Goal: Information Seeking & Learning: Learn about a topic

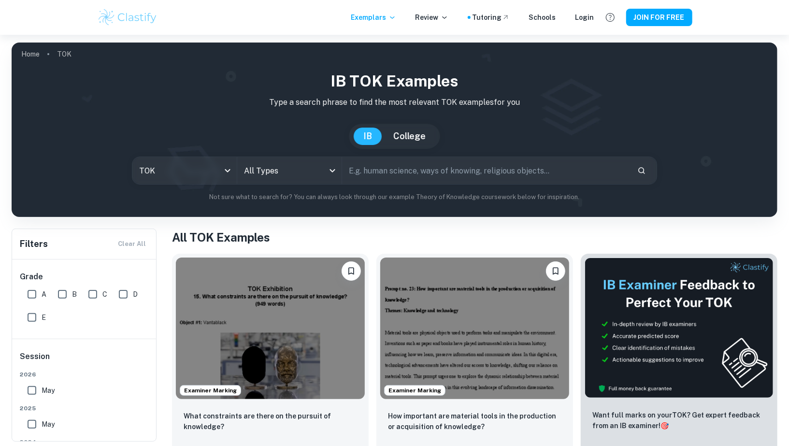
click at [371, 173] on input "text" at bounding box center [486, 170] width 288 height 27
type input "what is the relationship between personal experience"
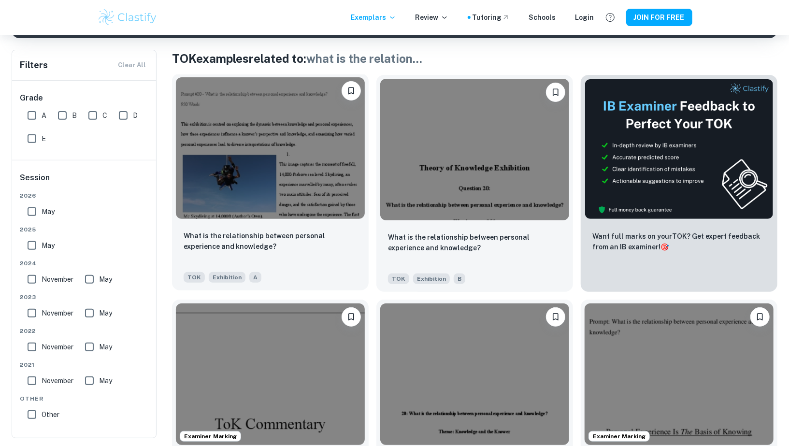
scroll to position [169, 0]
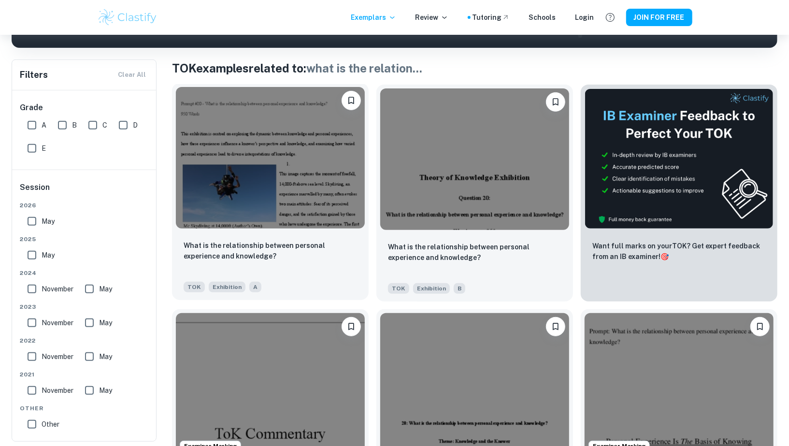
click at [318, 192] on img at bounding box center [270, 158] width 189 height 142
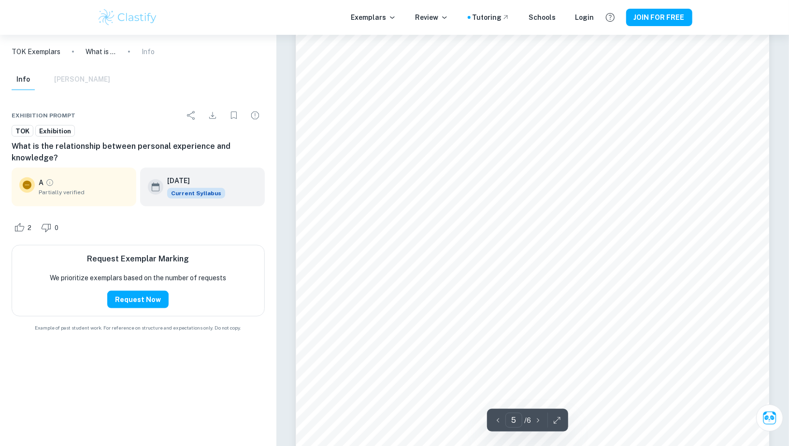
scroll to position [2967, 0]
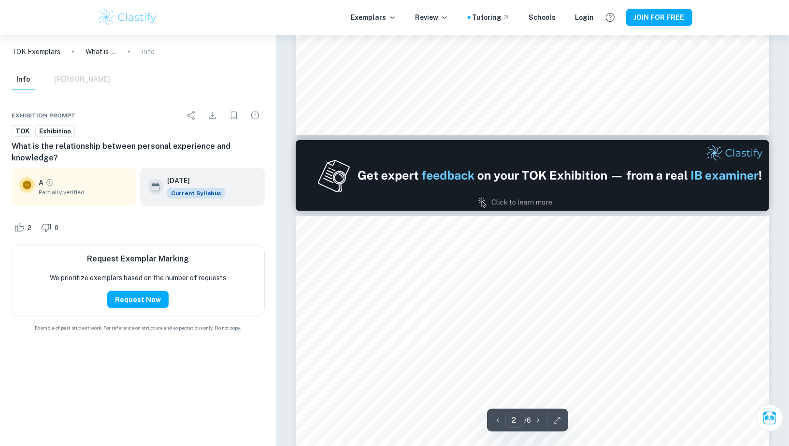
type input "1"
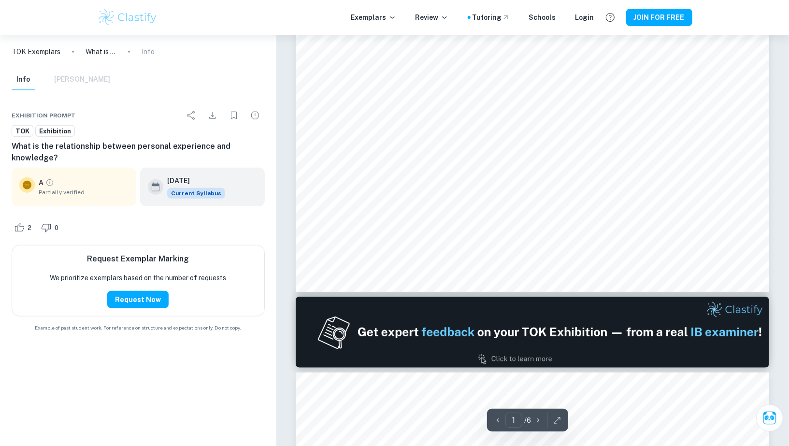
scroll to position [0, 0]
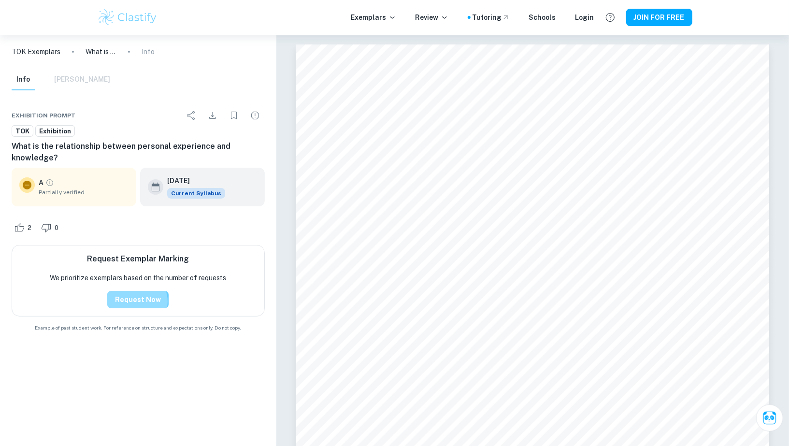
click at [137, 302] on button "Request Now" at bounding box center [137, 299] width 61 height 17
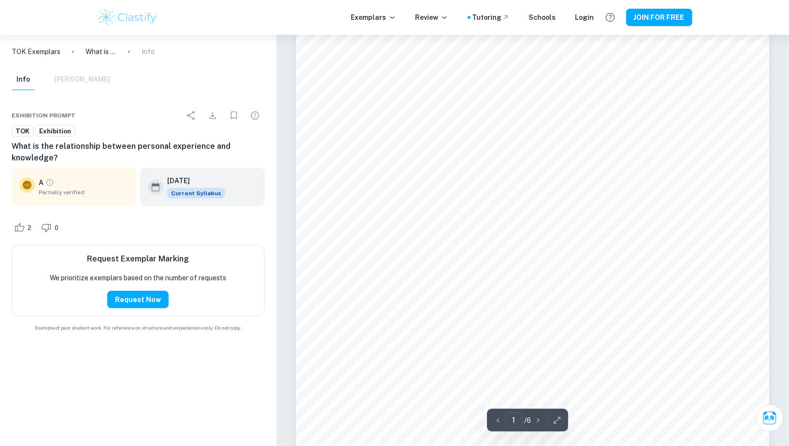
scroll to position [113, 0]
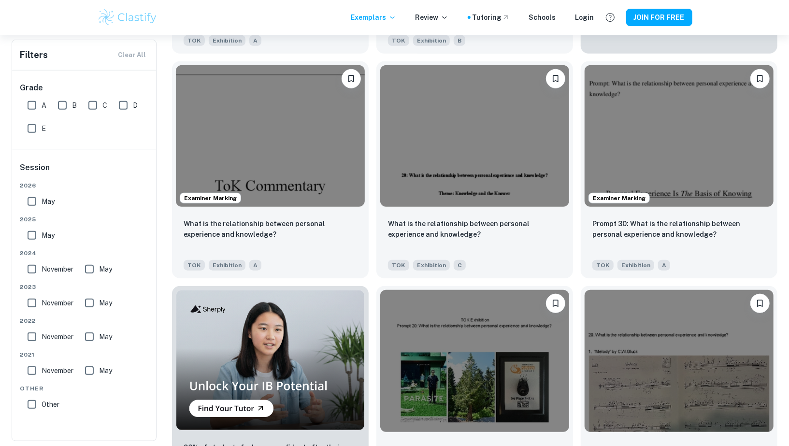
scroll to position [420, 0]
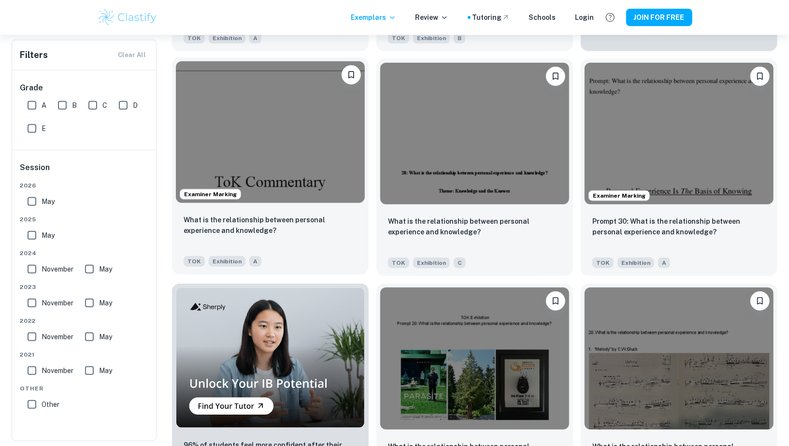
click at [248, 136] on img at bounding box center [270, 132] width 189 height 142
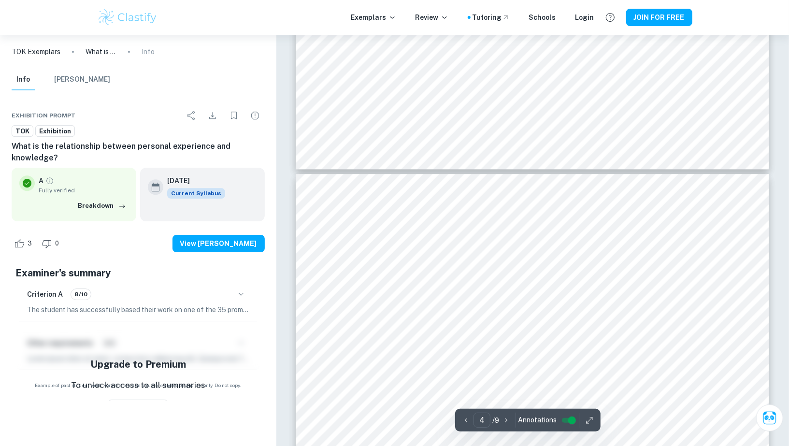
scroll to position [1877, 0]
type input "3"
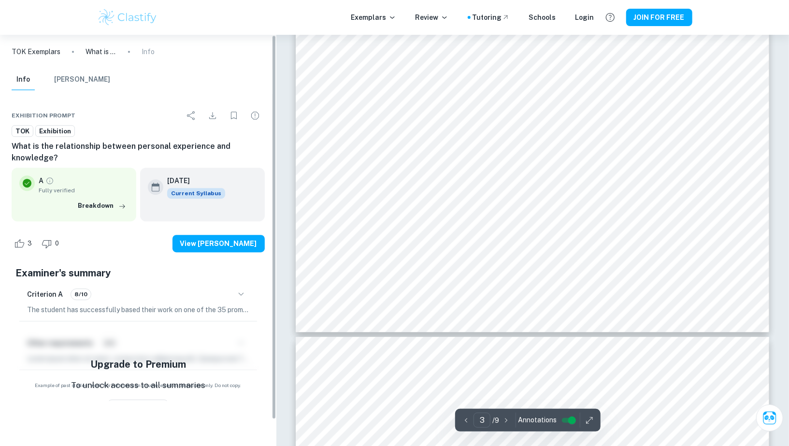
scroll to position [1710, 0]
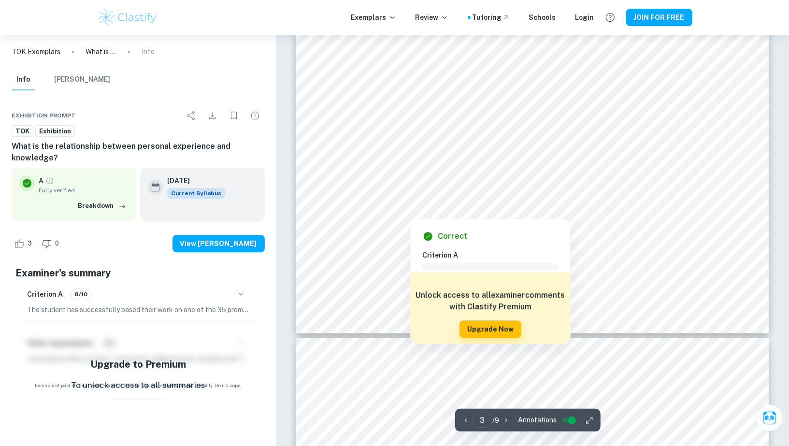
drag, startPoint x: 395, startPoint y: 167, endPoint x: 527, endPoint y: 160, distance: 132.1
click at [527, 160] on div at bounding box center [520, 165] width 337 height 40
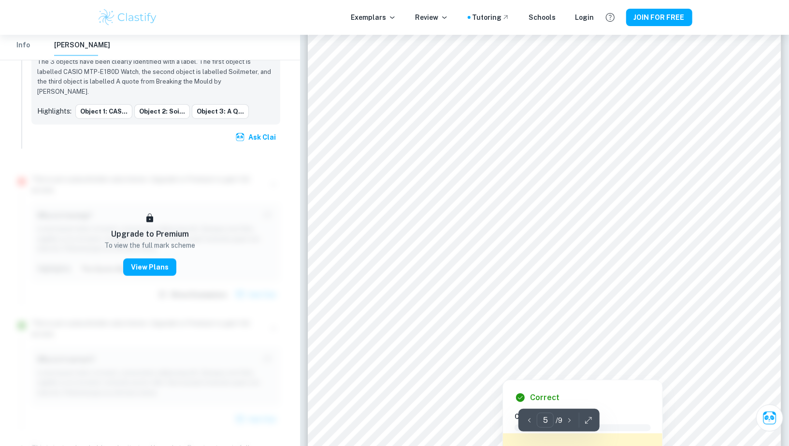
scroll to position [2716, 0]
drag, startPoint x: 549, startPoint y: 232, endPoint x: 572, endPoint y: 247, distance: 26.9
click at [572, 247] on div at bounding box center [562, 241] width 271 height 22
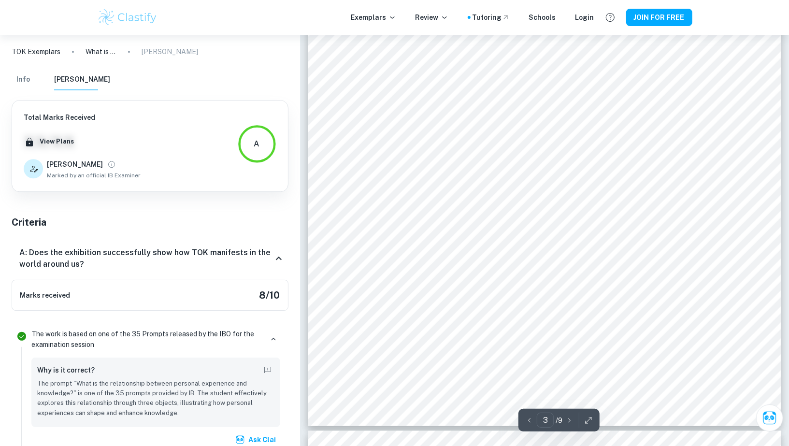
scroll to position [1626, 0]
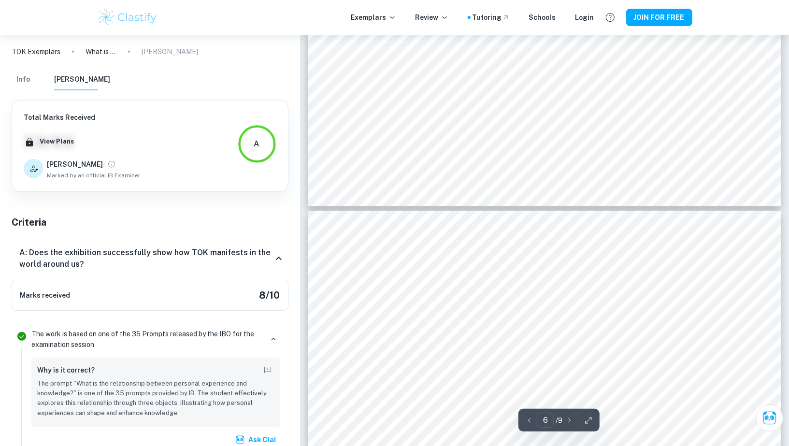
type input "5"
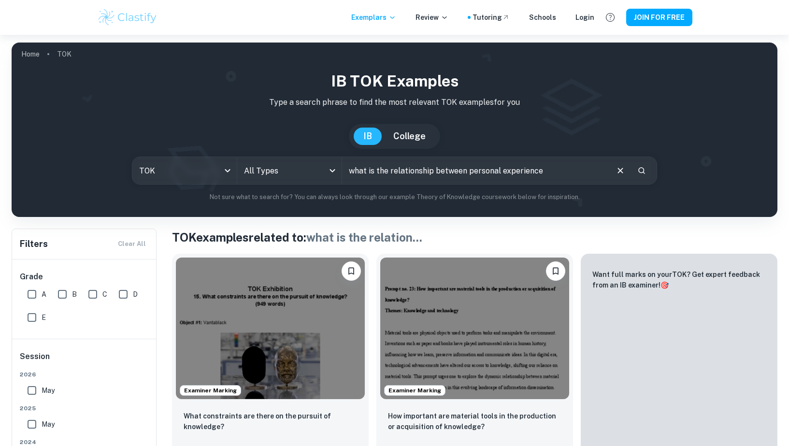
scroll to position [379, 0]
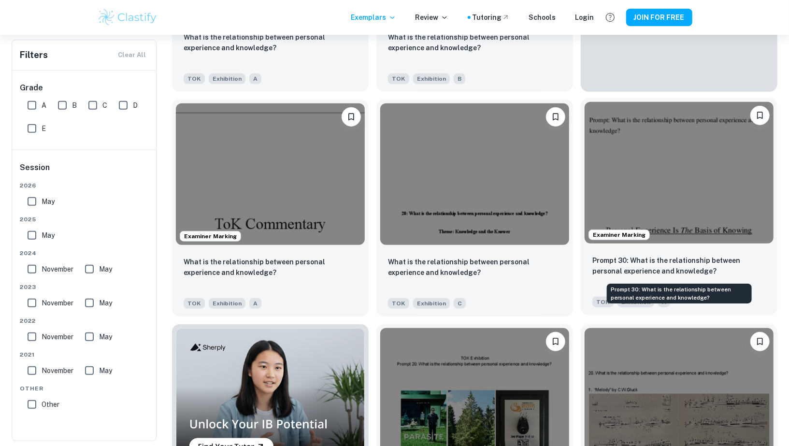
click at [662, 263] on p "Prompt 30: What is the relationship between personal experience and knowledge?" at bounding box center [680, 265] width 174 height 21
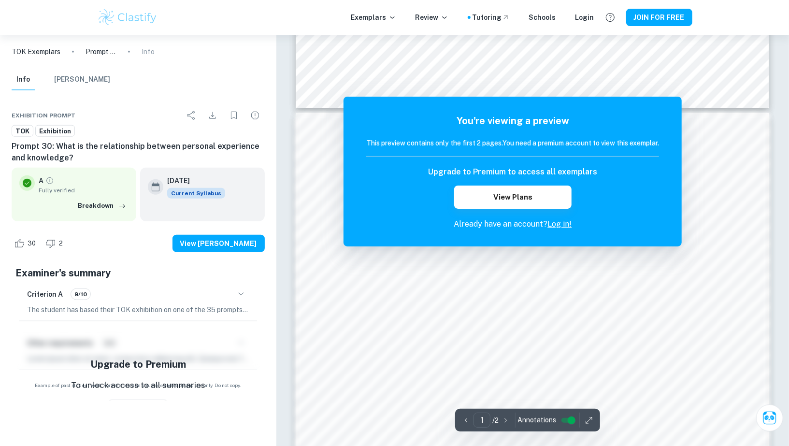
scroll to position [581, 0]
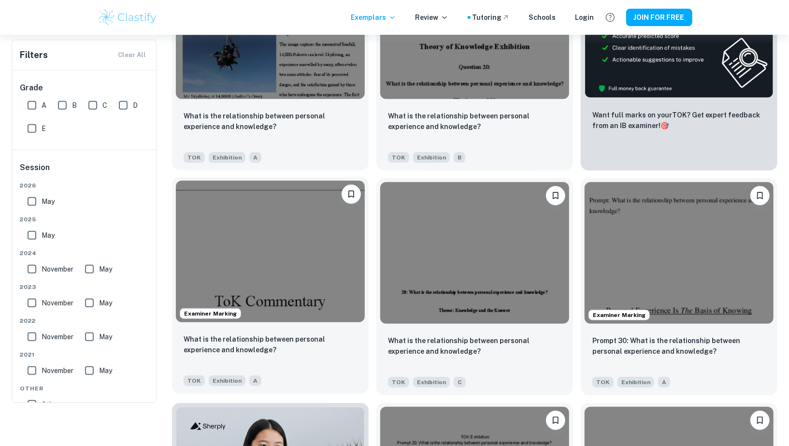
scroll to position [100, 0]
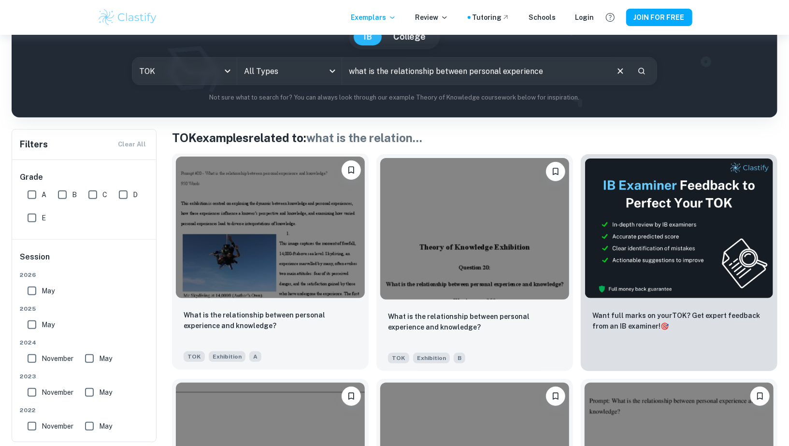
click at [247, 190] on img at bounding box center [270, 228] width 189 height 142
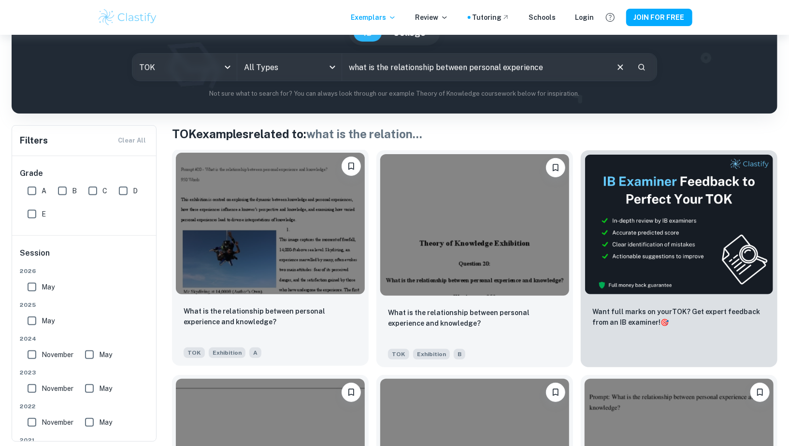
click at [366, 361] on div "What is the relationship between personal experience and knowledge? TOK Exhibit…" at bounding box center [270, 332] width 197 height 68
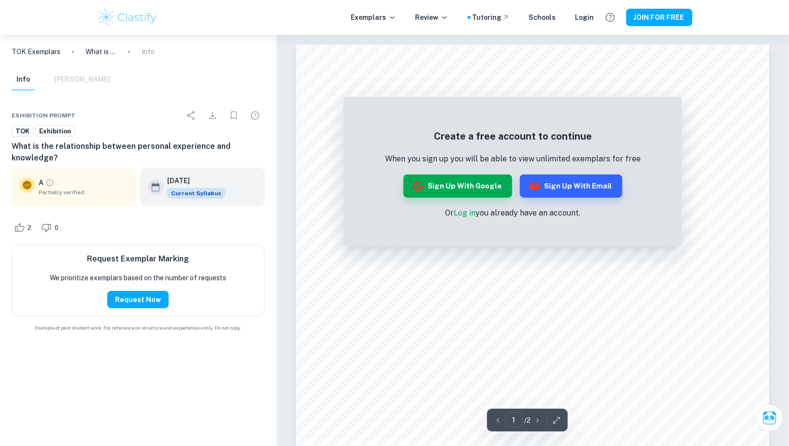
click at [450, 214] on p "Or Log in you already have an account." at bounding box center [513, 213] width 256 height 12
click at [447, 186] on button "Sign up with Google" at bounding box center [458, 185] width 109 height 23
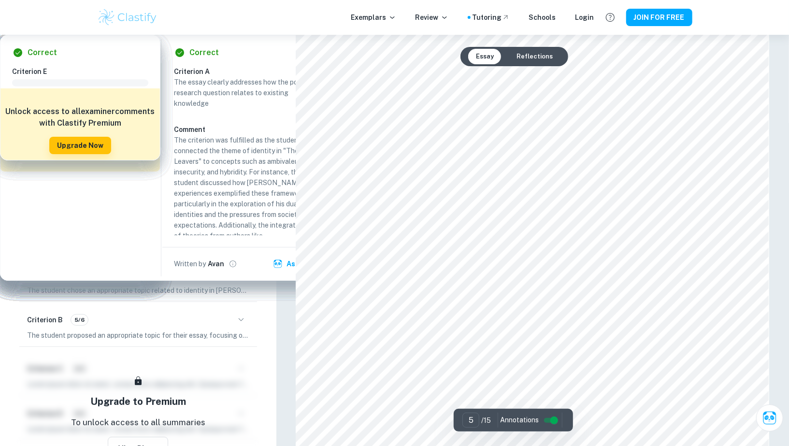
scroll to position [3183, 0]
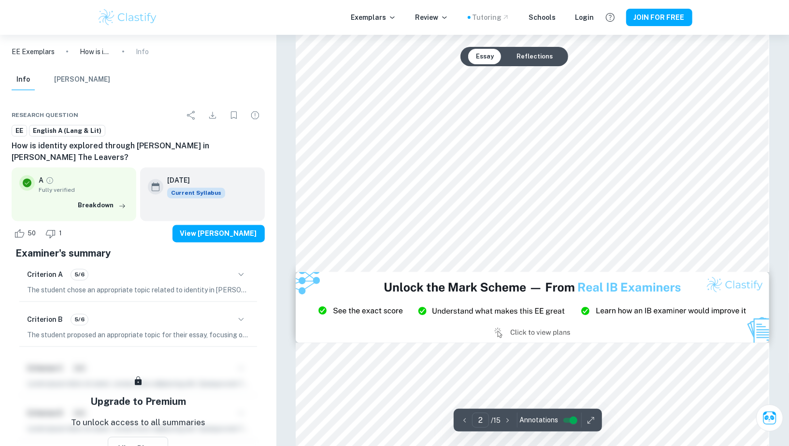
type input "3"
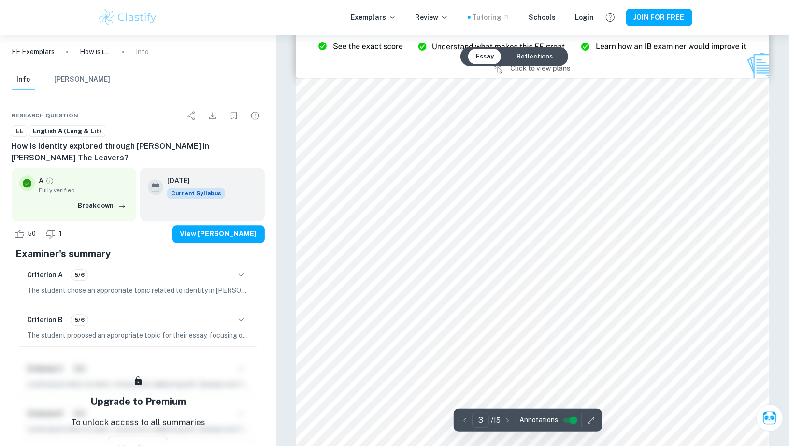
scroll to position [1366, 0]
